Goal: Check status: Check status

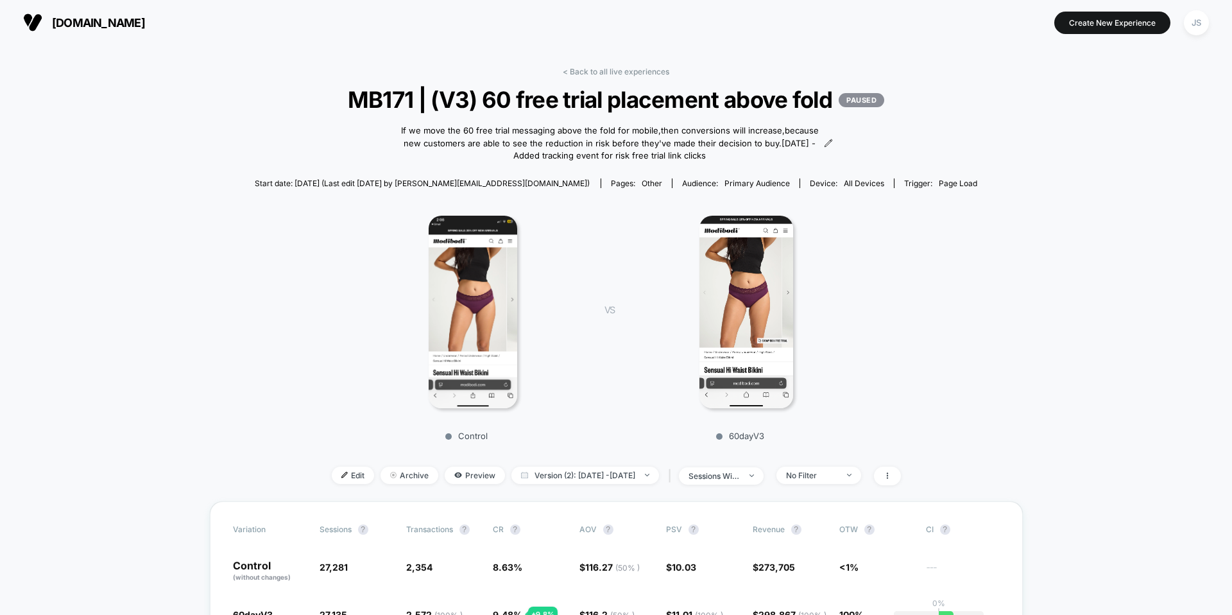
click at [1193, 31] on div "JS" at bounding box center [1196, 22] width 25 height 25
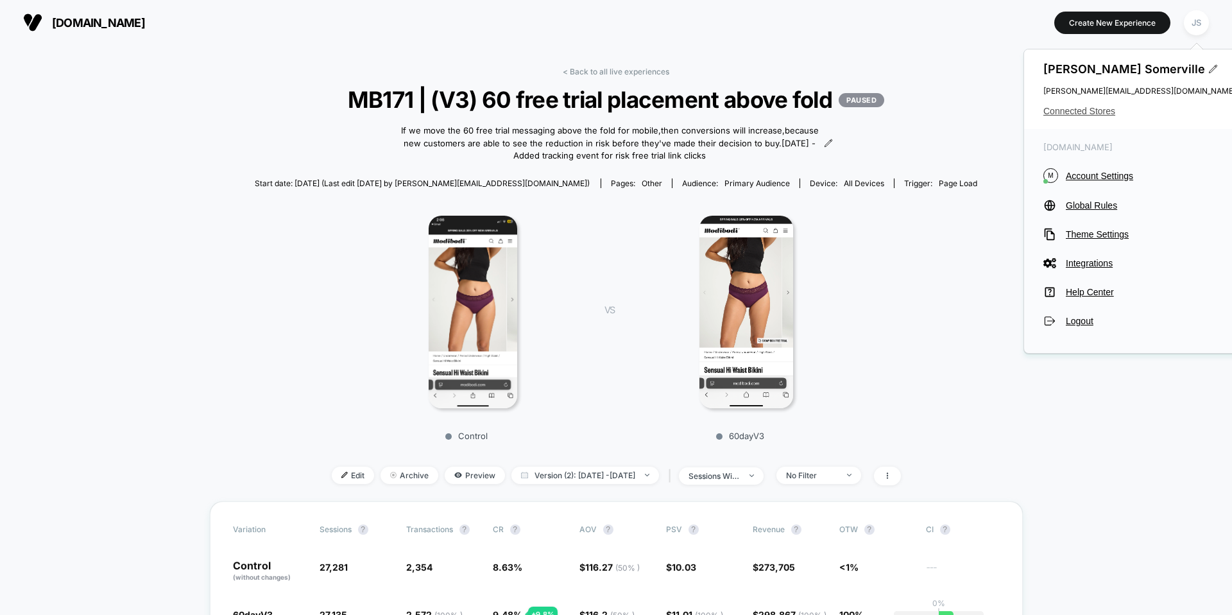
click at [1076, 111] on span "Connected Stores" at bounding box center [1139, 111] width 192 height 10
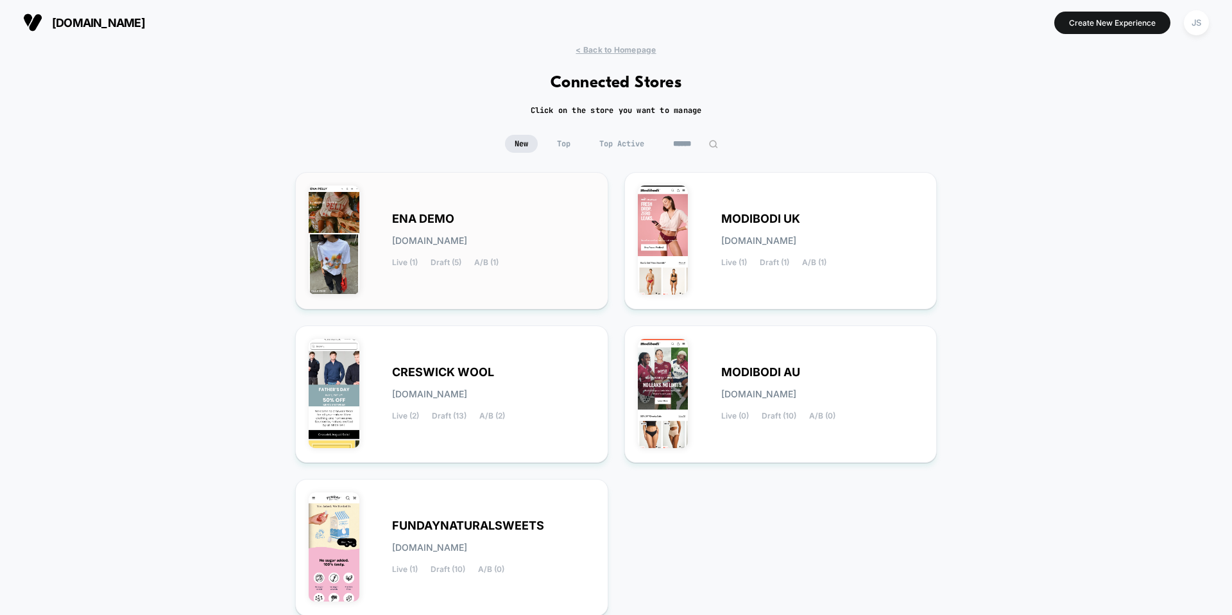
click at [472, 247] on div "ENA DEMO [DOMAIN_NAME] Live (1) Draft (5) A/B (1)" at bounding box center [493, 240] width 203 height 53
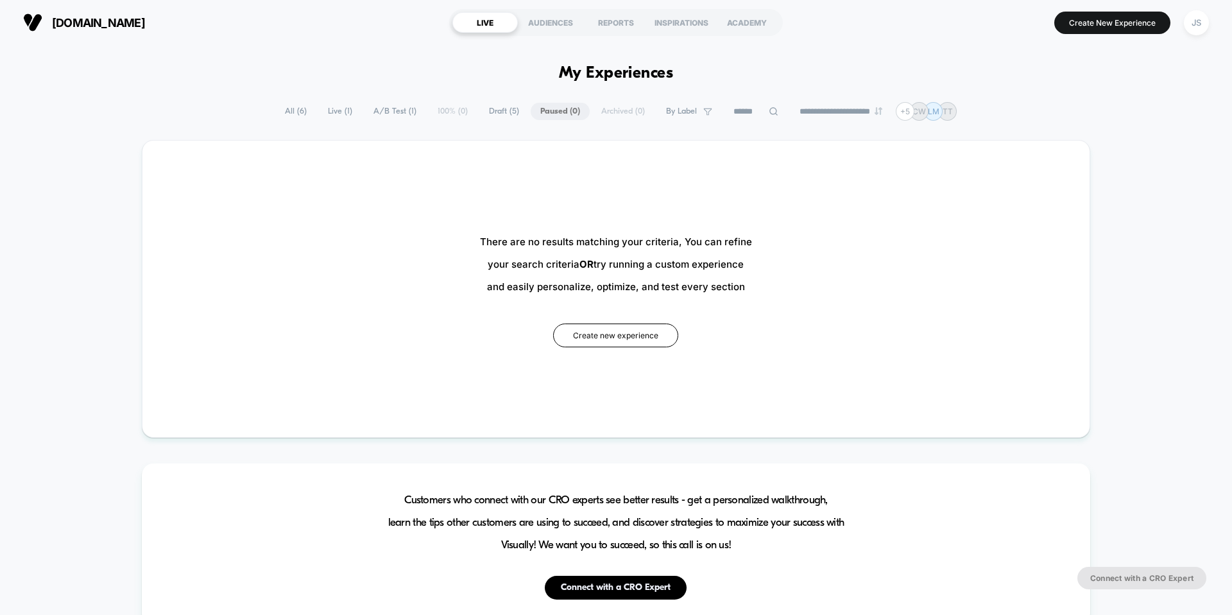
click at [406, 118] on span "A/B Test ( 1 )" at bounding box center [395, 111] width 62 height 17
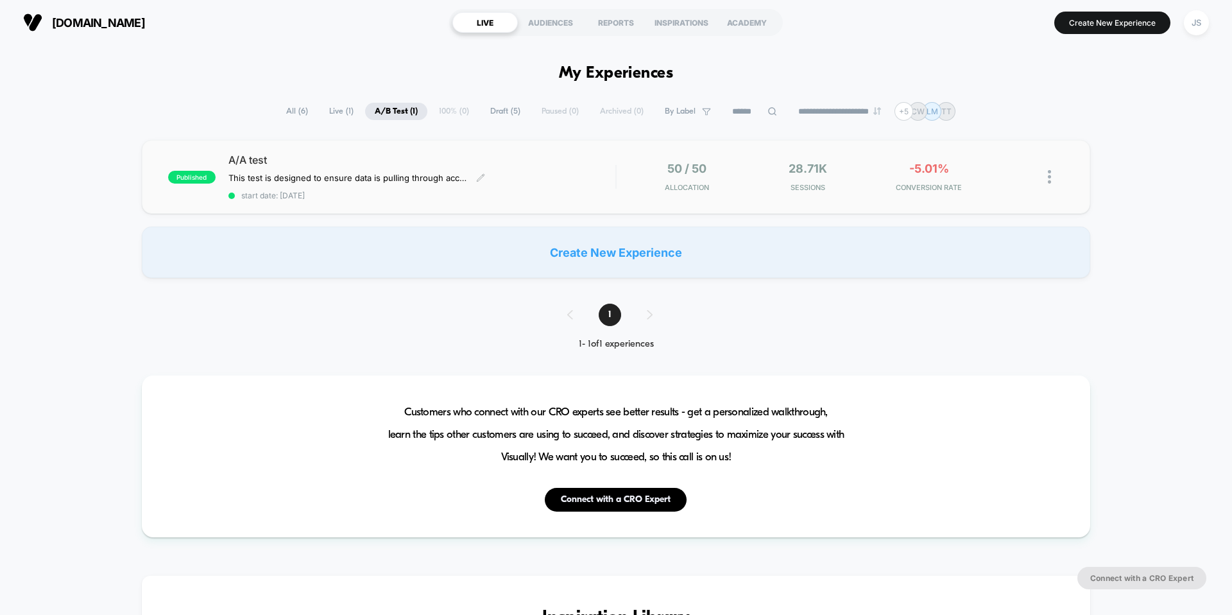
click at [288, 160] on span "A/A test" at bounding box center [421, 159] width 387 height 13
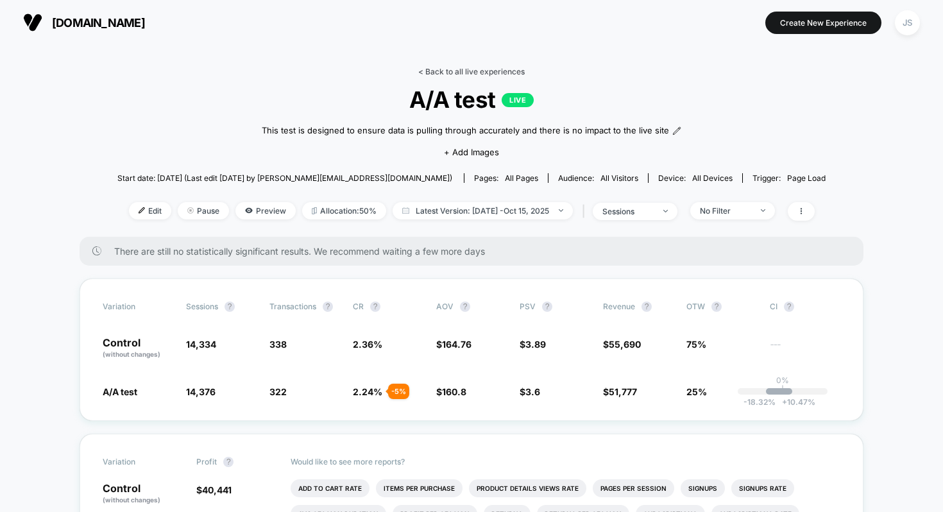
click at [429, 69] on link "< Back to all live experiences" at bounding box center [471, 72] width 107 height 10
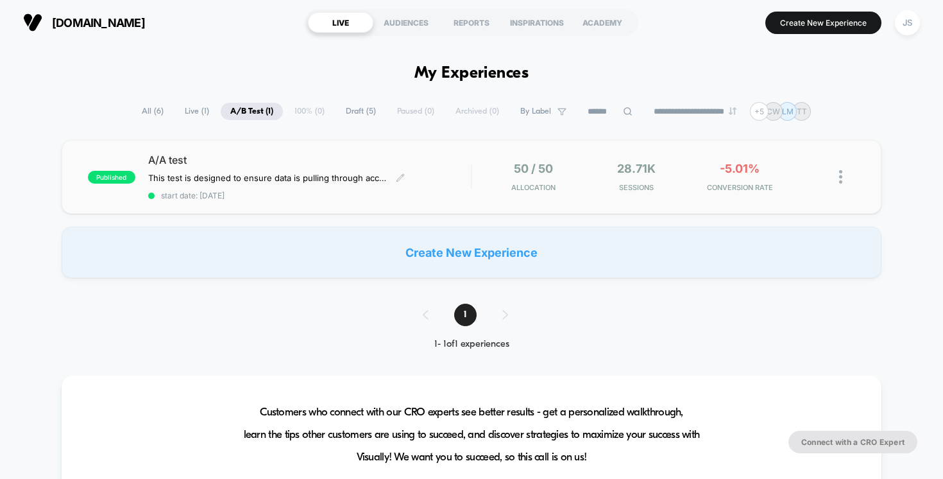
click at [232, 158] on span "A/A test" at bounding box center [309, 159] width 323 height 13
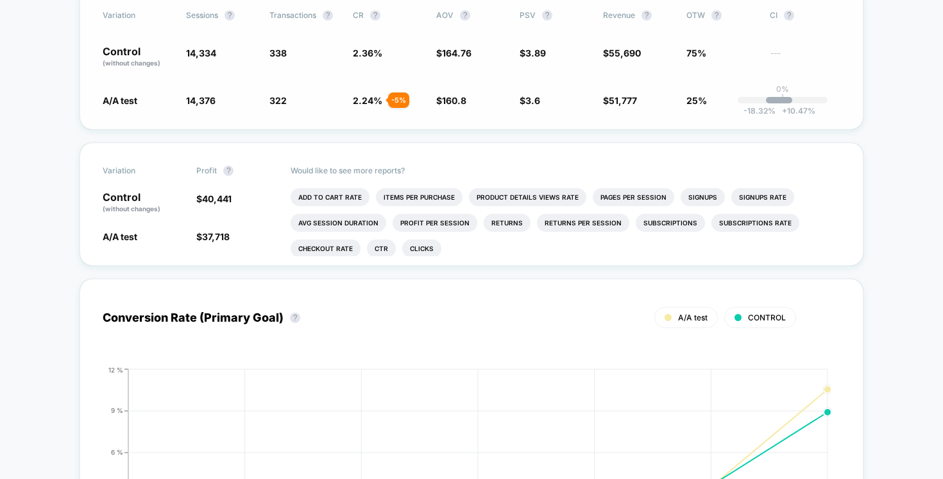
scroll to position [295, 0]
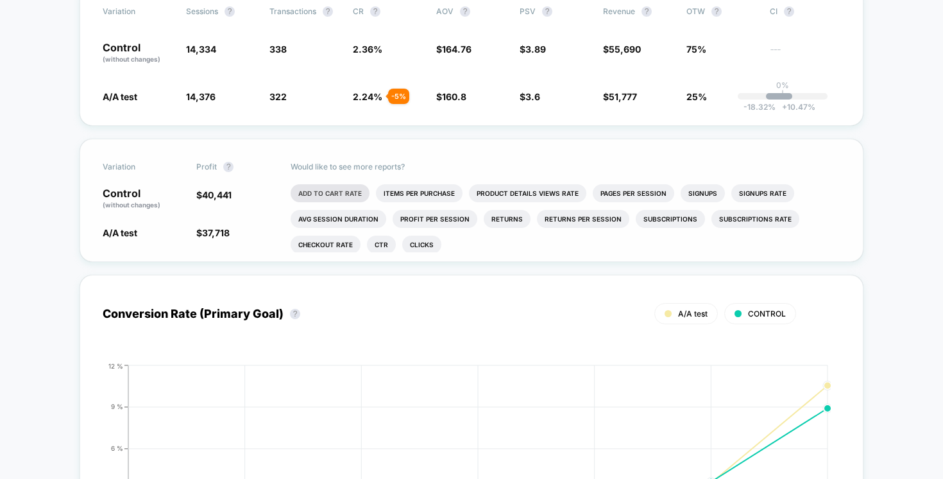
click at [312, 192] on li "Add To Cart Rate" at bounding box center [330, 193] width 79 height 18
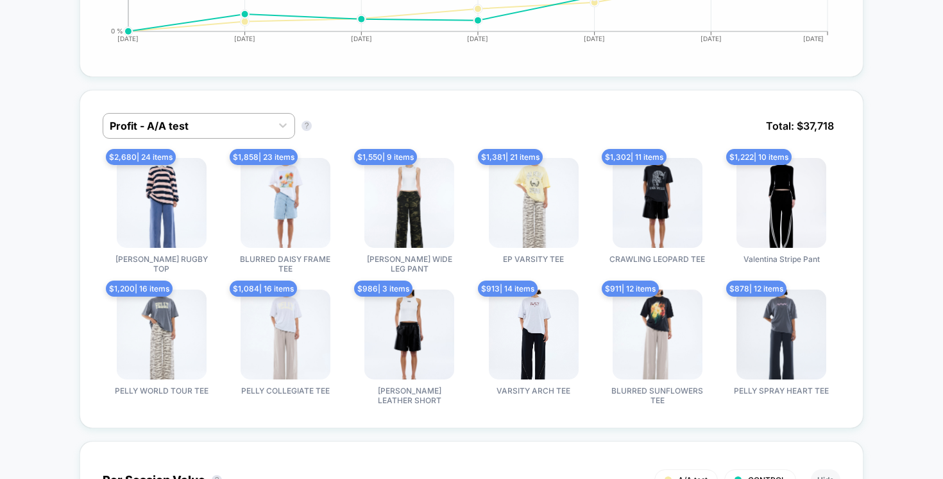
scroll to position [804, 0]
click at [212, 137] on div "Profit - A/A test Profit - A/A test ? Total: $ 37,718" at bounding box center [472, 136] width 738 height 45
click at [209, 128] on div at bounding box center [187, 126] width 155 height 15
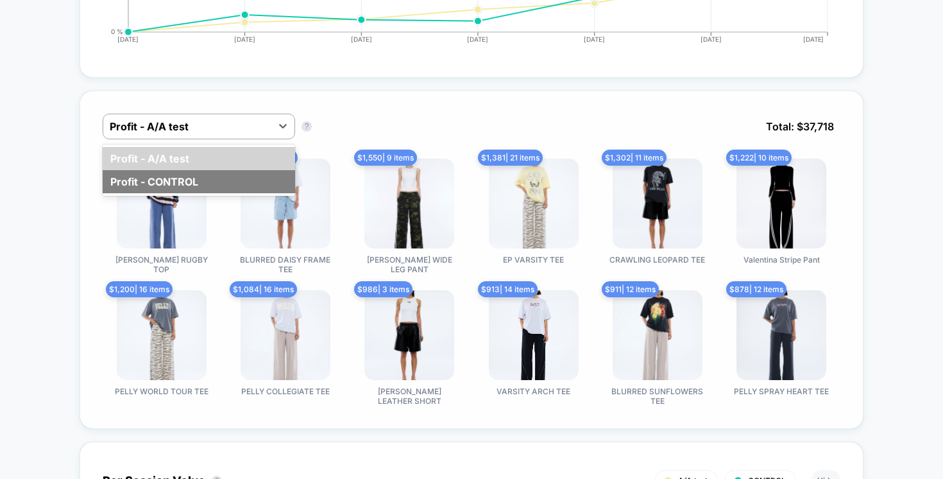
click at [212, 174] on div "Profit - CONTROL" at bounding box center [199, 181] width 192 height 23
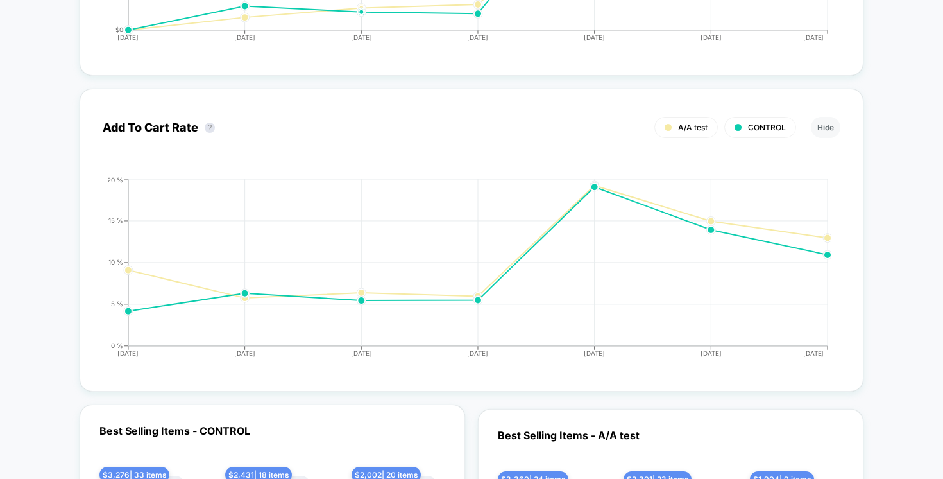
scroll to position [1790, 0]
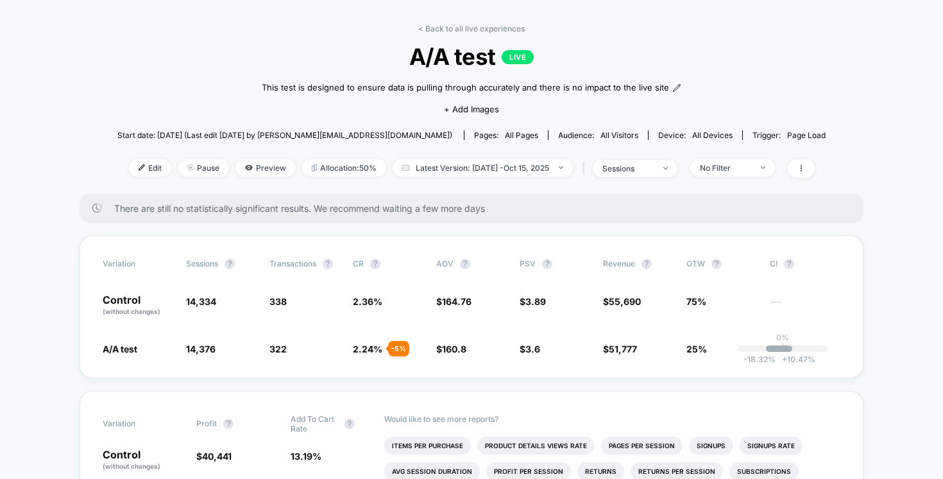
scroll to position [44, 0]
click at [116, 299] on p "Control (without changes)" at bounding box center [138, 304] width 71 height 22
click at [124, 346] on span "A/A test" at bounding box center [120, 347] width 35 height 11
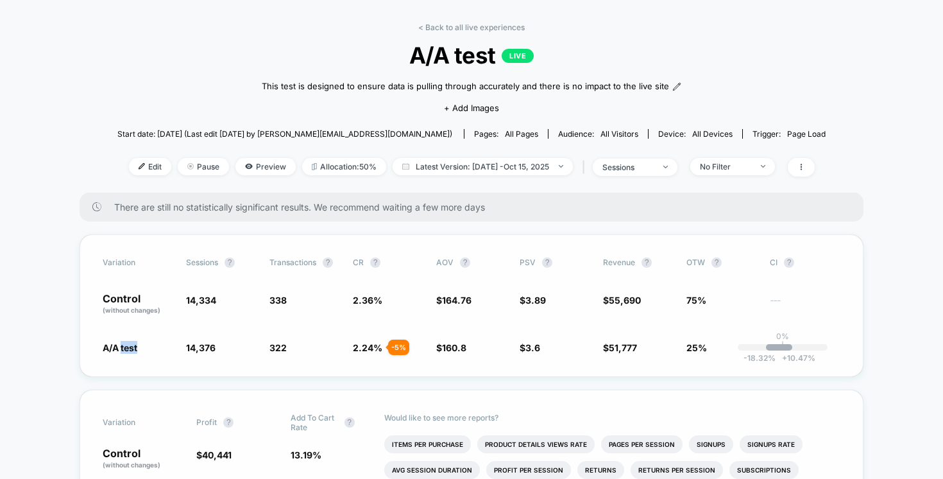
click at [124, 346] on span "A/A test" at bounding box center [120, 347] width 35 height 11
click at [141, 346] on span "A/A test" at bounding box center [138, 347] width 71 height 13
click at [450, 346] on span "160.8" at bounding box center [454, 347] width 24 height 11
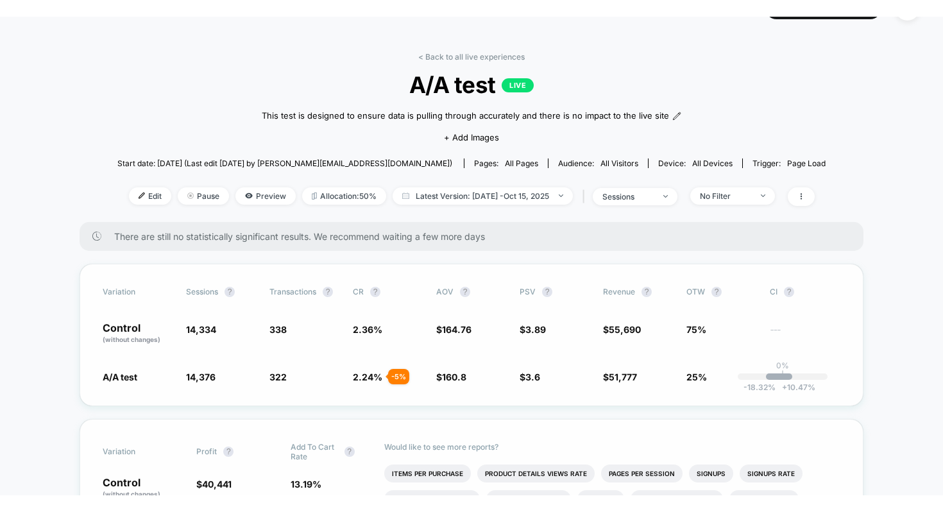
scroll to position [34, 0]
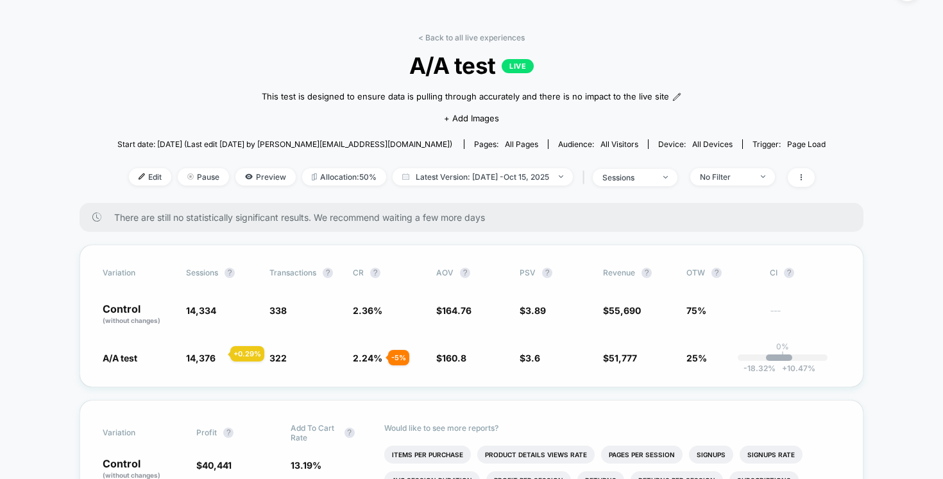
click at [215, 354] on span "14,376" at bounding box center [201, 357] width 30 height 11
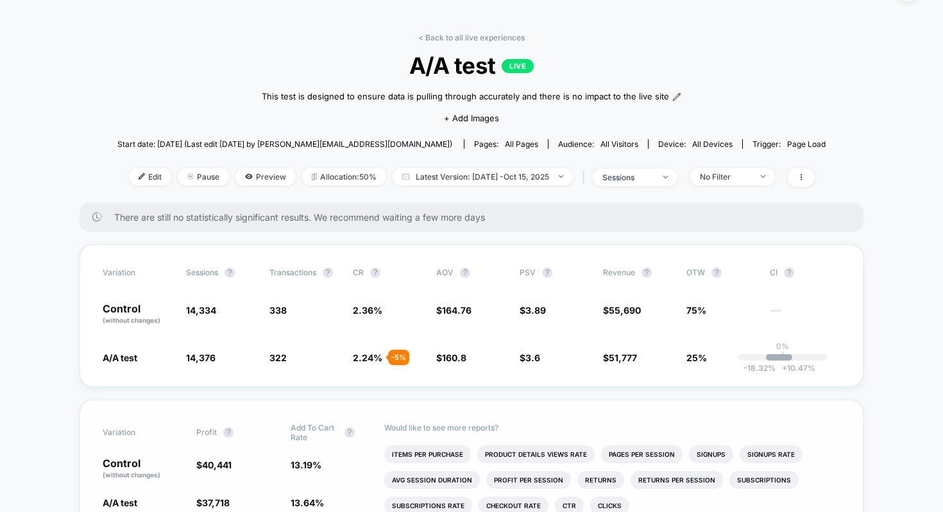
click at [169, 53] on span "A/A test LIVE" at bounding box center [471, 65] width 637 height 27
